Goal: Information Seeking & Learning: Learn about a topic

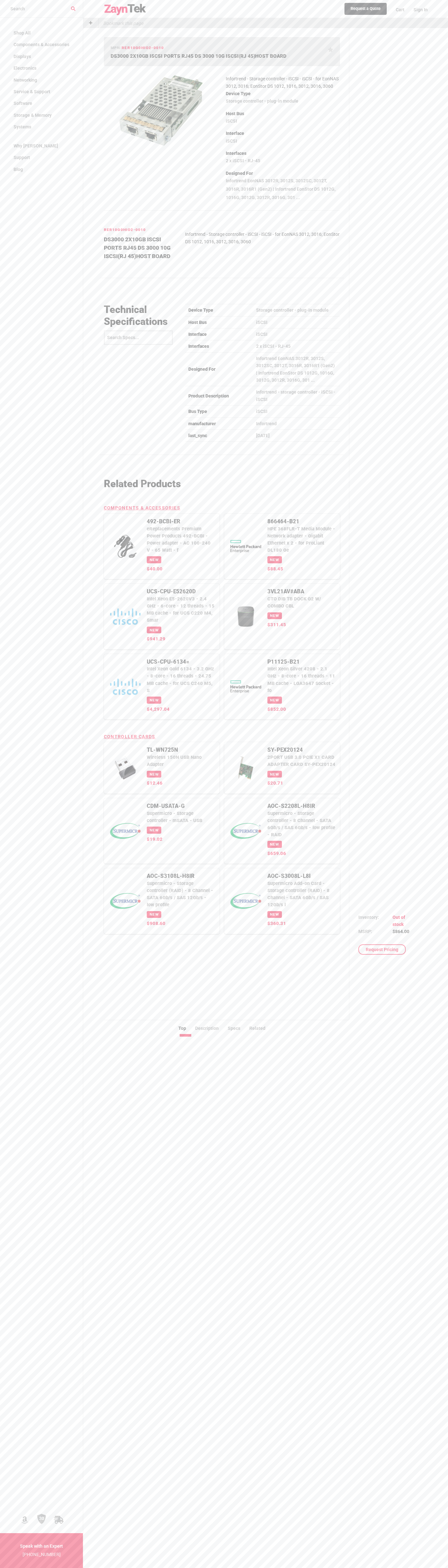
click at [187, 4] on div "Request a Quote Cart Sign In" at bounding box center [266, 9] width 324 height 18
click at [421, 41] on div "Condition: New Manufacturer Refurbished Refurbished Inventory Out of stock MSRP…" at bounding box center [386, 524] width 74 height 992
click at [365, 1567] on html "Shop All Components & Accessories Accessories Assorted Accessories Desktop Acce…" at bounding box center [224, 863] width 448 height 1725
click at [21, 1340] on nav "Shop All Components & Accessories Accessories Assorted Accessories Desktop Acce…" at bounding box center [41, 802] width 83 height 1568
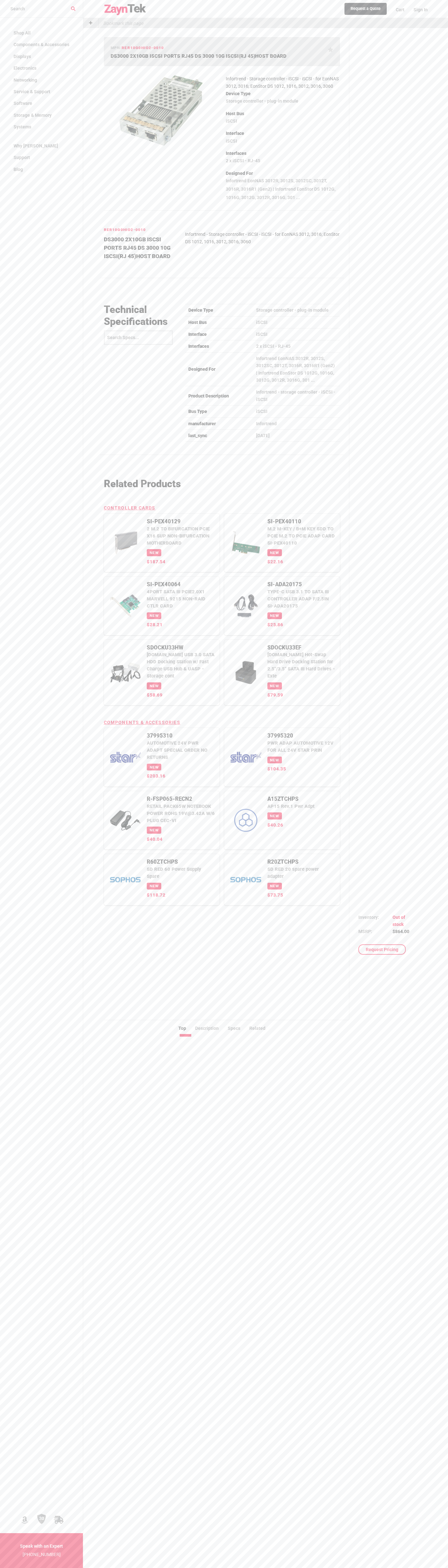
click at [283, 98] on p "Device Type" at bounding box center [283, 94] width 114 height 9
click at [248, 7] on div "Request a Quote Cart Sign In" at bounding box center [266, 9] width 324 height 18
click at [41, 1567] on html "Shop All Components & Accessories Accessories Assorted Accessories Desktop Acce…" at bounding box center [224, 863] width 448 height 1725
click at [26, 1269] on nav "Shop All Components & Accessories Accessories Assorted Accessories Desktop Acce…" at bounding box center [41, 802] width 83 height 1568
click at [283, 98] on p "Device Type" at bounding box center [283, 94] width 114 height 9
